Goal: Task Accomplishment & Management: Complete application form

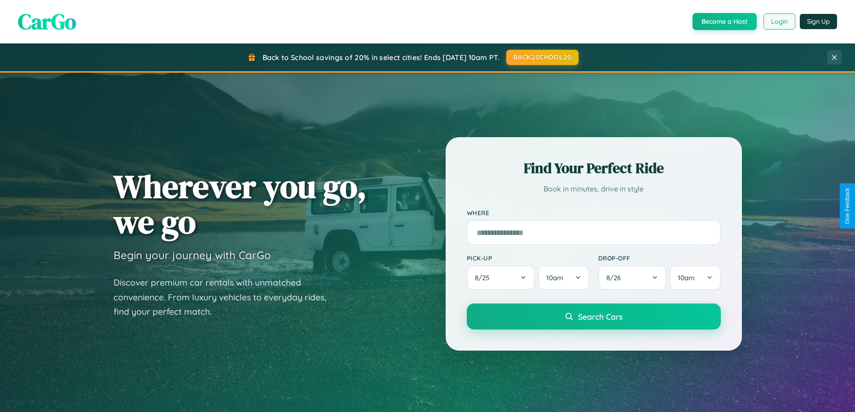
click at [778, 22] on button "Login" at bounding box center [779, 21] width 32 height 16
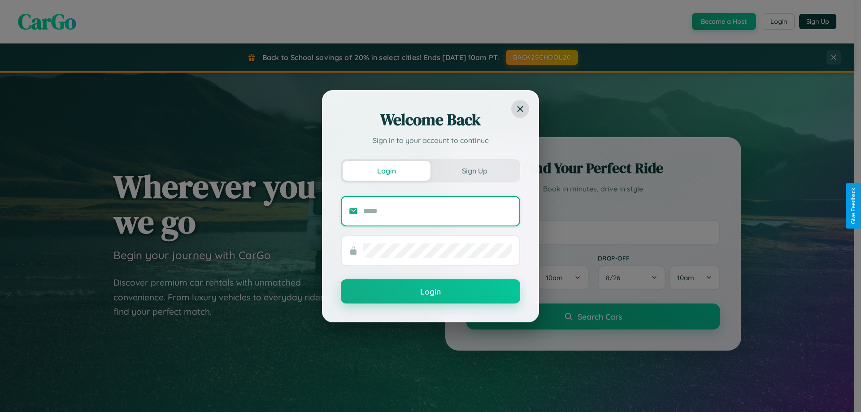
click at [438, 211] on input "text" at bounding box center [437, 211] width 149 height 14
type input "**********"
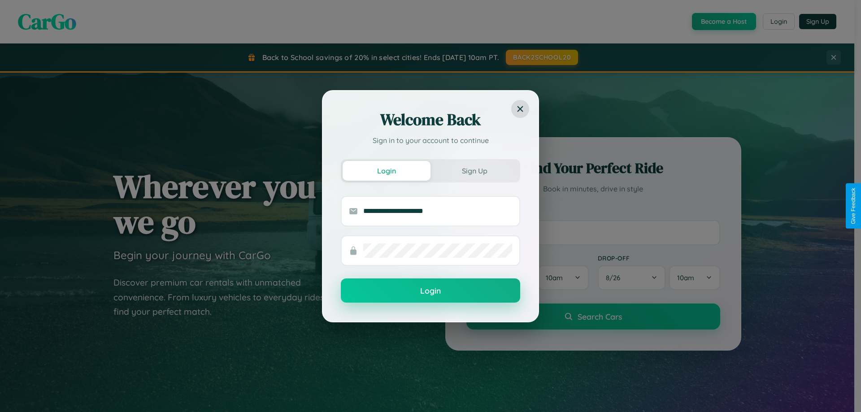
click at [431, 291] on button "Login" at bounding box center [430, 291] width 179 height 24
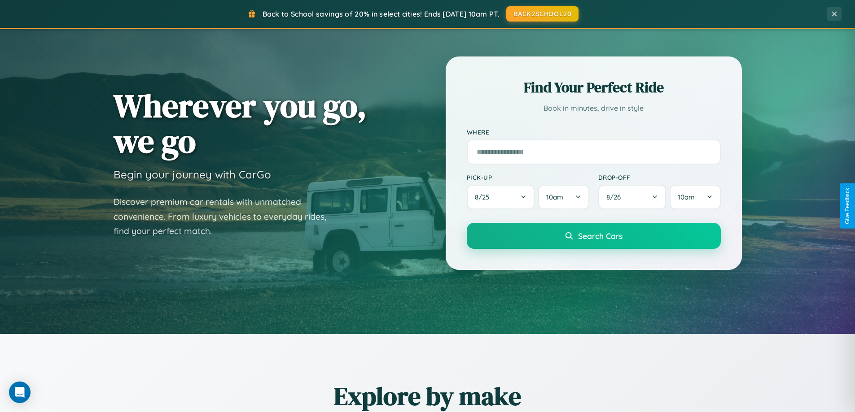
scroll to position [1441, 0]
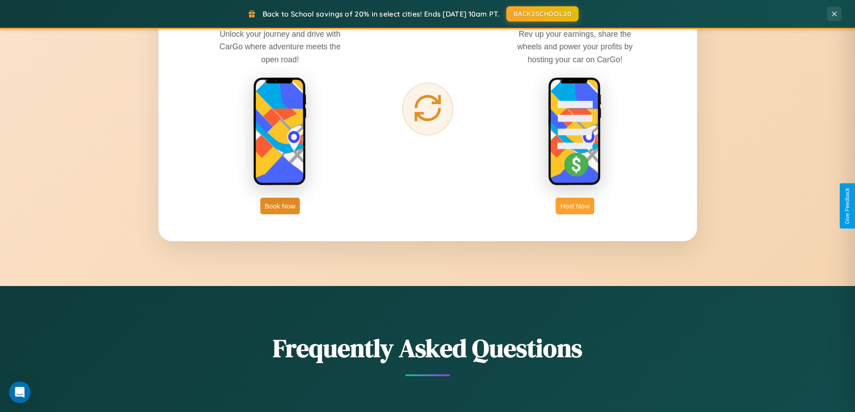
click at [575, 206] on button "Host Now" at bounding box center [574, 206] width 38 height 17
